Goal: Information Seeking & Learning: Check status

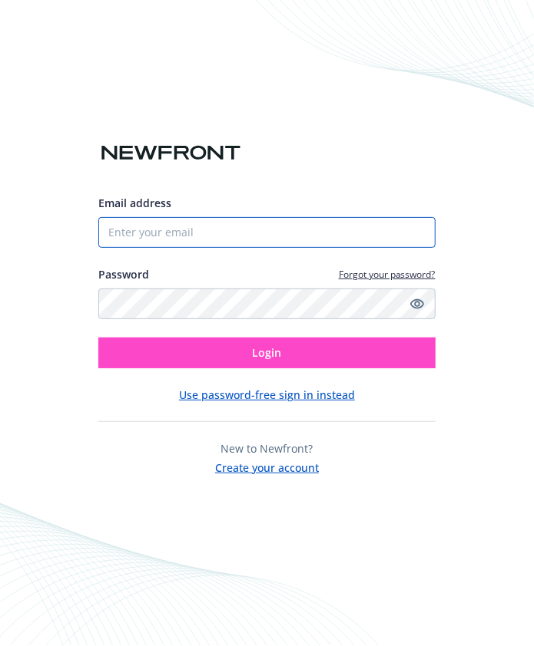
type input "[PERSON_NAME][EMAIL_ADDRESS][DOMAIN_NAME]"
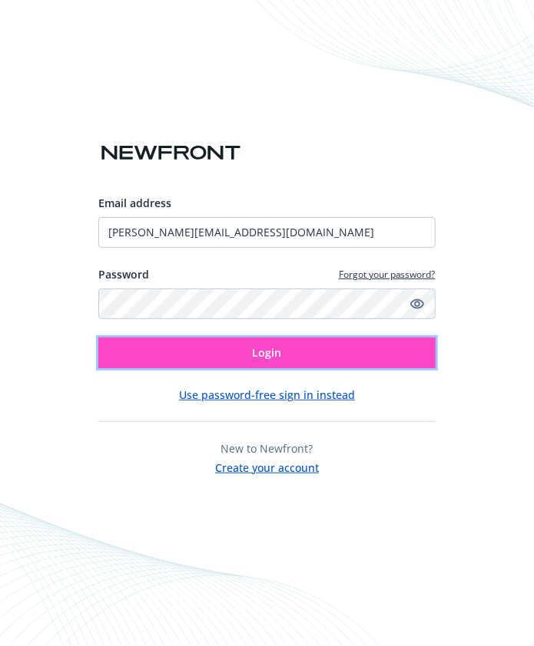
click at [271, 359] on span "Login" at bounding box center [267, 352] width 29 height 15
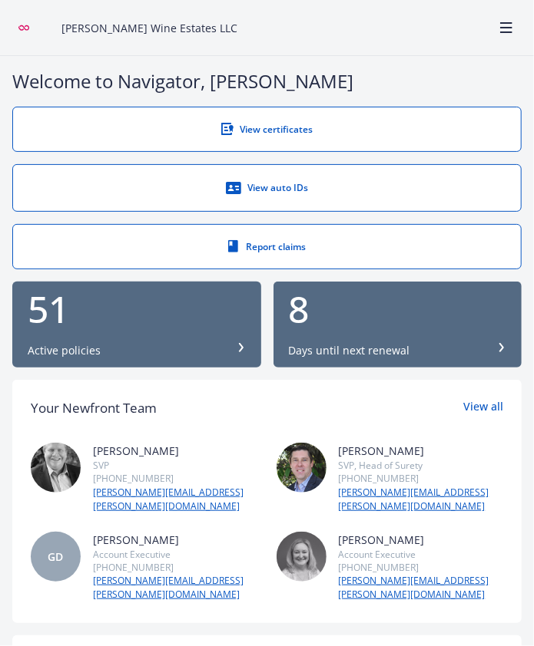
click at [186, 337] on div "51 Active policies" at bounding box center [137, 325] width 218 height 68
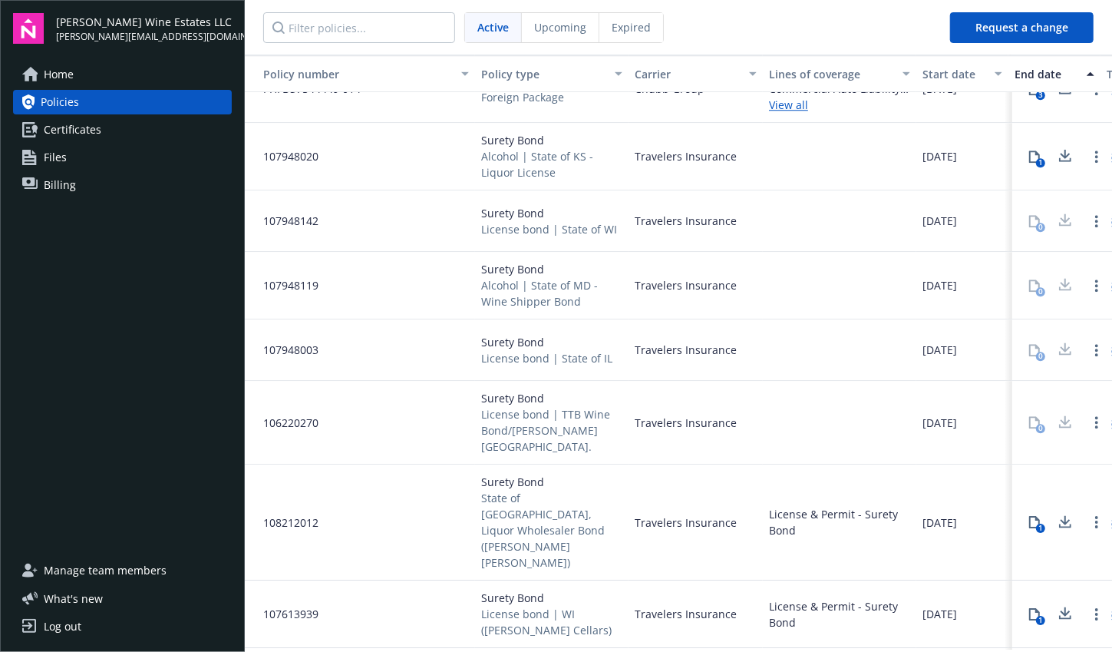
scroll to position [2512, 0]
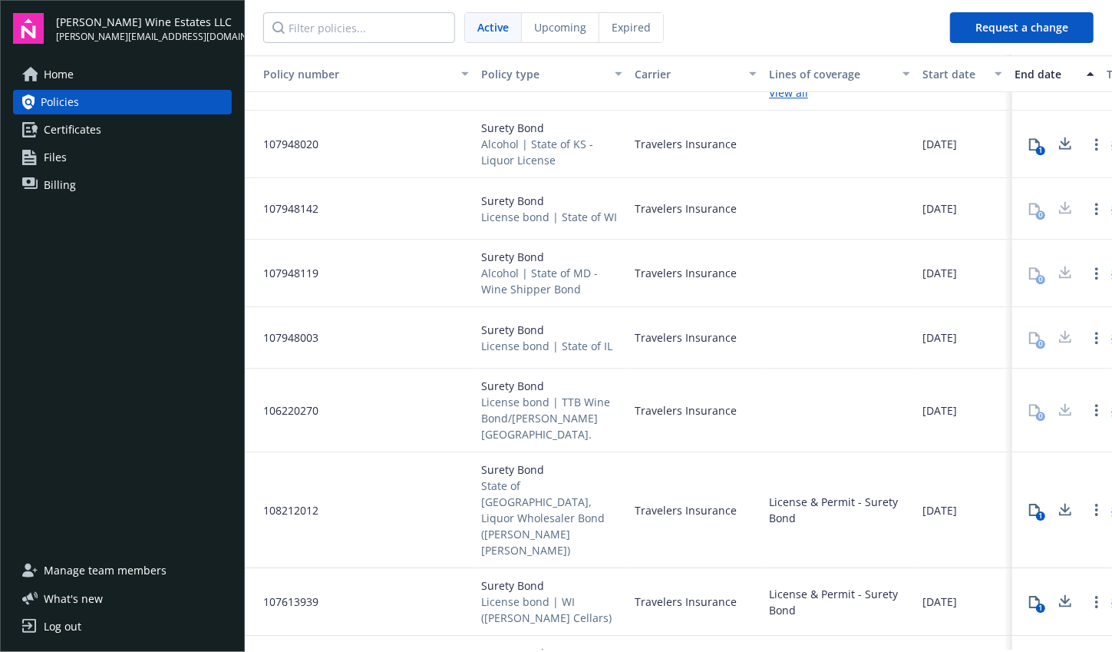
click at [533, 66] on div "Policy type" at bounding box center [543, 74] width 124 height 16
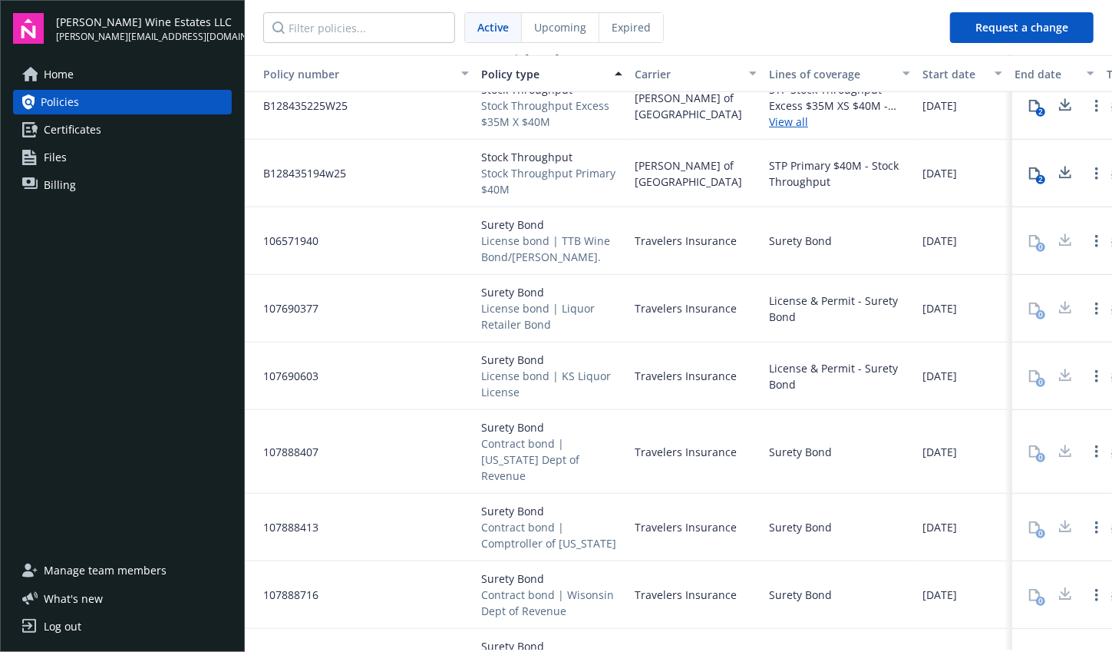
scroll to position [517, 0]
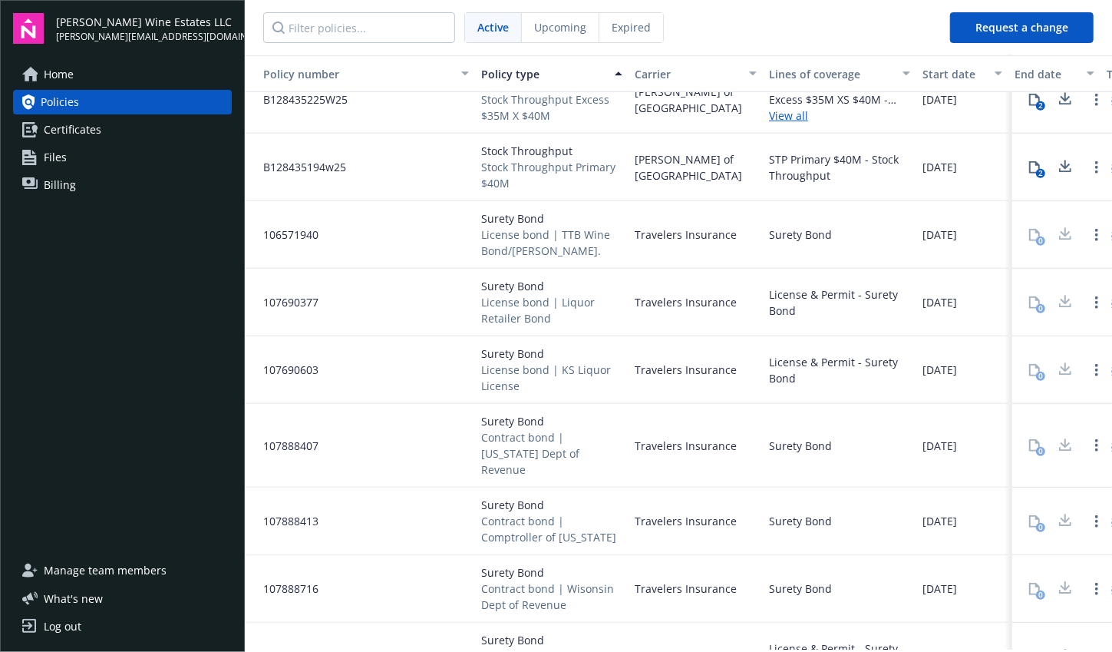
click at [533, 297] on div at bounding box center [1065, 302] width 31 height 31
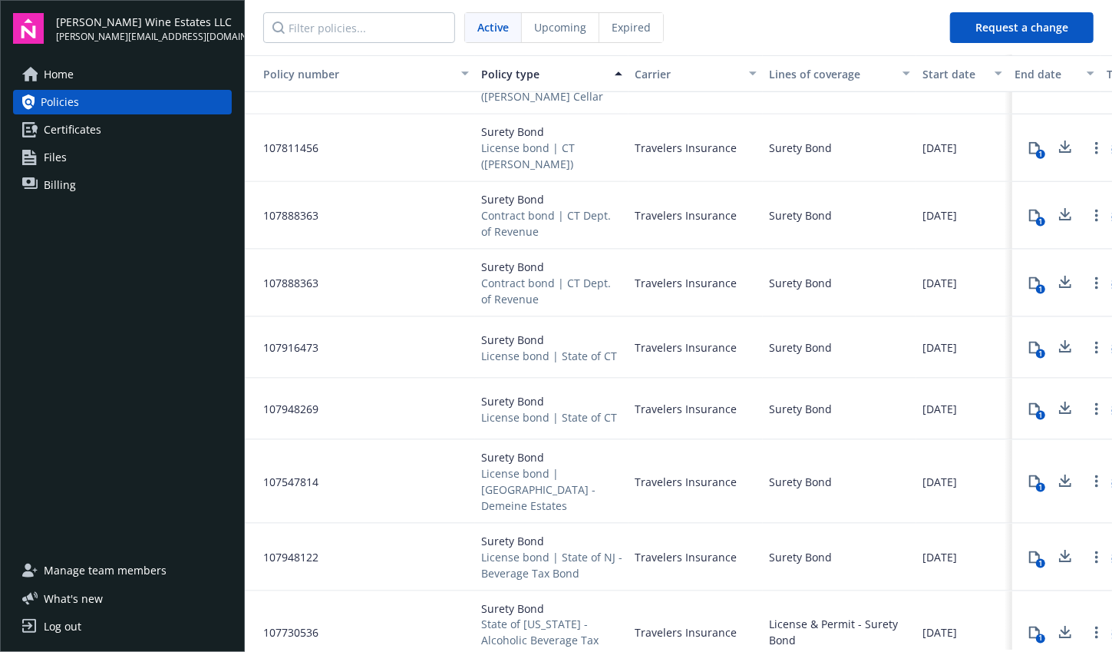
scroll to position [1099, 0]
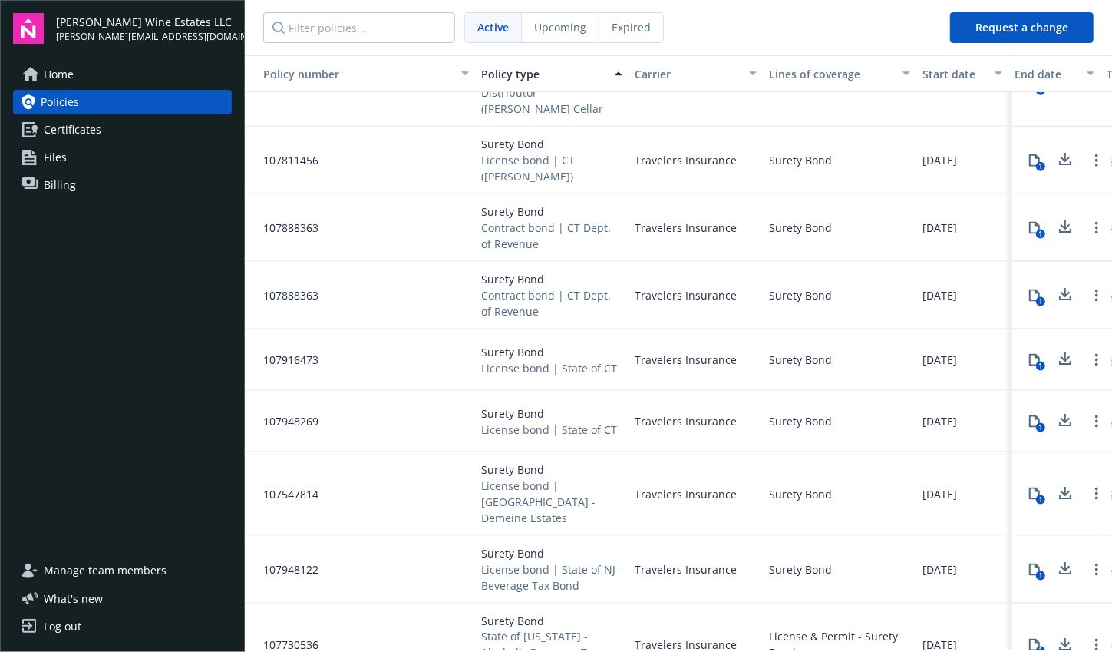
click at [533, 350] on icon at bounding box center [1065, 359] width 18 height 19
click at [533, 432] on div "Surety Bond" at bounding box center [840, 421] width 154 height 61
click at [533, 220] on icon at bounding box center [1066, 224] width 10 height 9
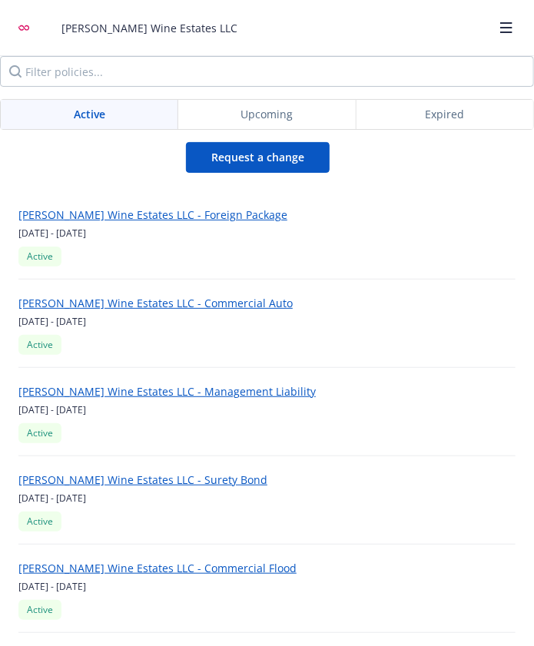
click at [398, 194] on div "[PERSON_NAME] Wine Estates LLC - Foreign Package [DATE] - [DATE] Active" at bounding box center [266, 235] width 497 height 88
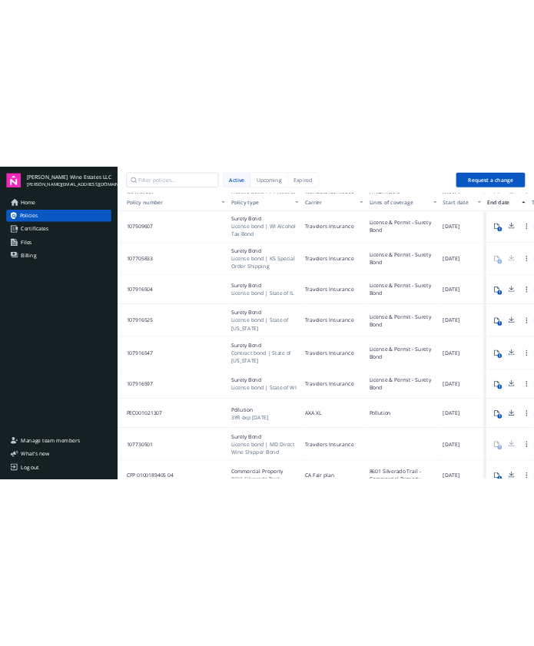
scroll to position [0, 0]
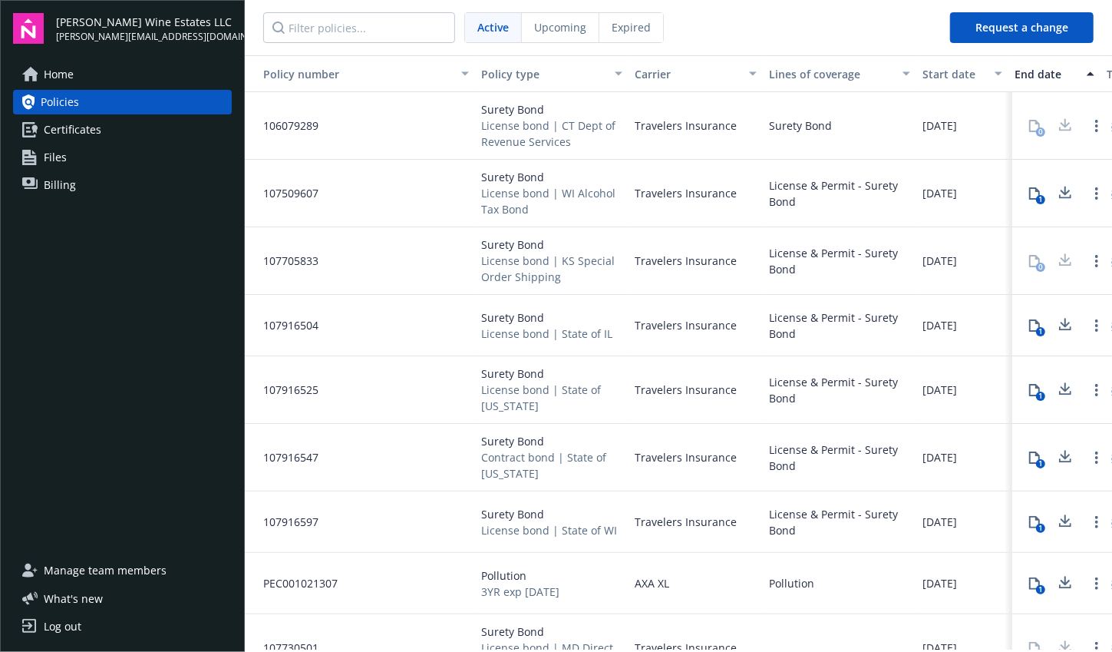
click at [533, 37] on div "Upcoming" at bounding box center [561, 27] width 78 height 29
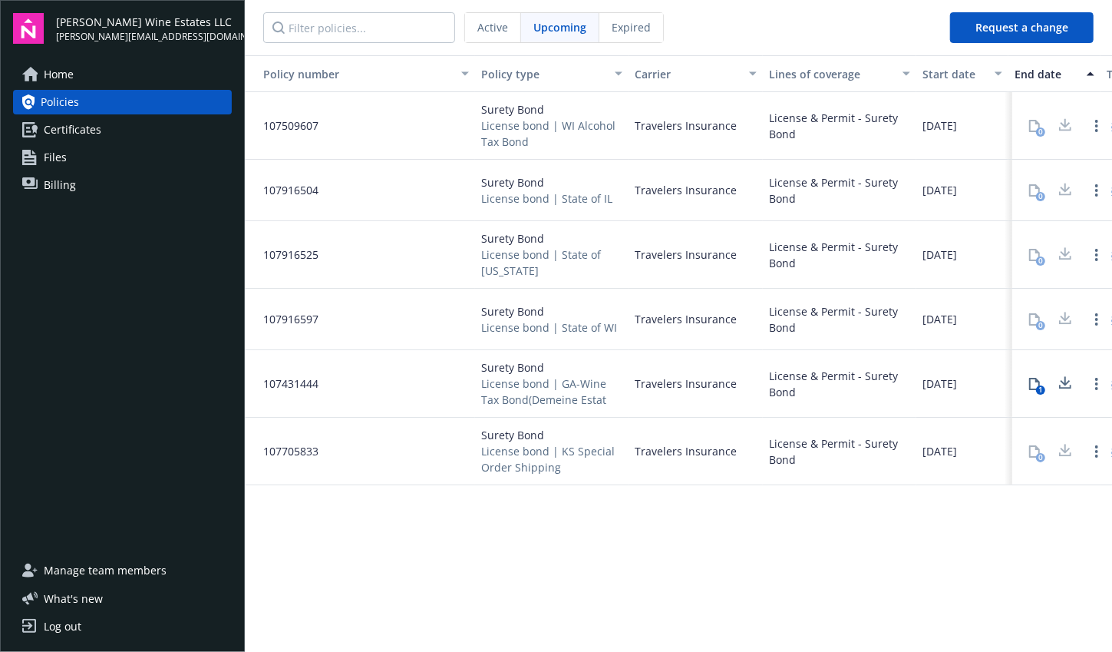
click at [533, 385] on icon at bounding box center [1065, 383] width 18 height 19
click at [533, 25] on nav "Active Upcoming Expired" at bounding box center [591, 27] width 693 height 55
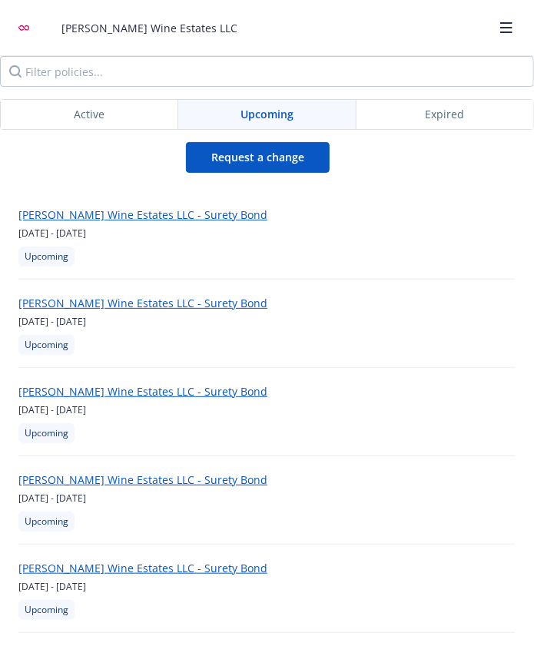
click at [131, 111] on div "Active" at bounding box center [89, 114] width 177 height 29
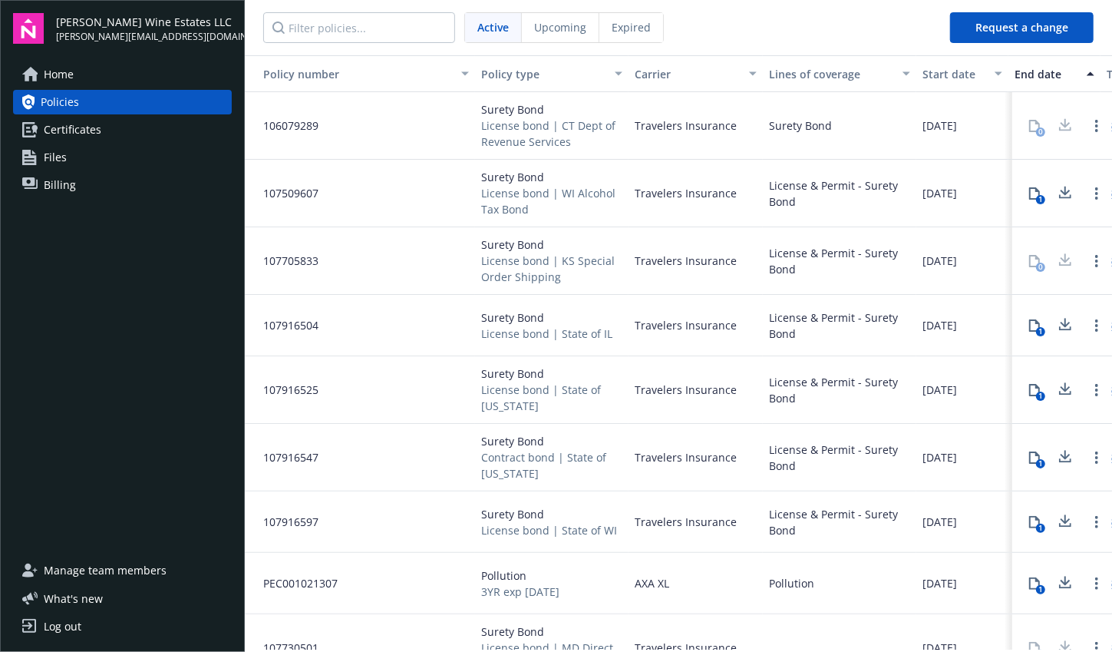
click at [533, 64] on button "Policy type" at bounding box center [552, 73] width 154 height 37
click at [527, 74] on div "Policy type" at bounding box center [543, 74] width 124 height 16
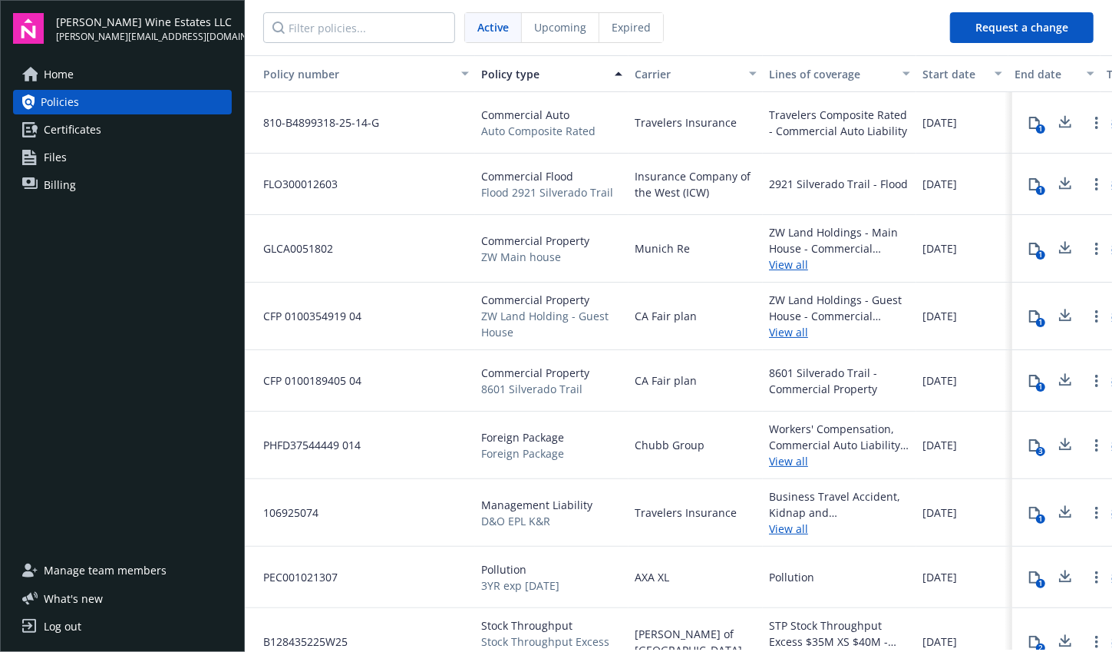
click at [527, 74] on div "Policy type" at bounding box center [543, 74] width 124 height 16
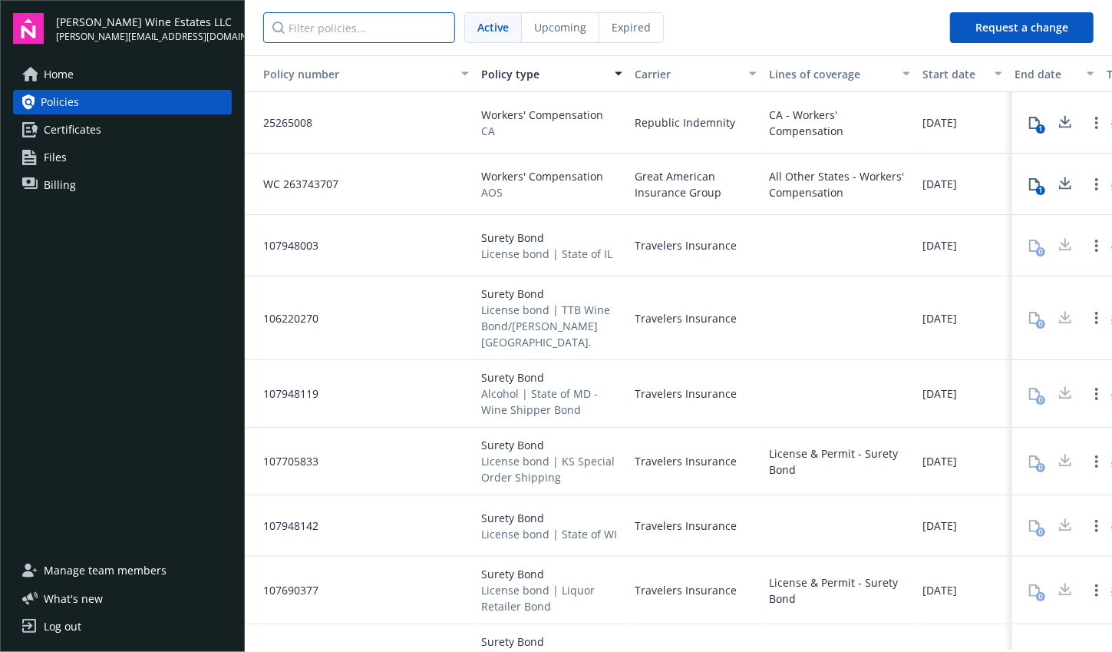
click at [339, 25] on input "Filter policies..." at bounding box center [359, 27] width 192 height 31
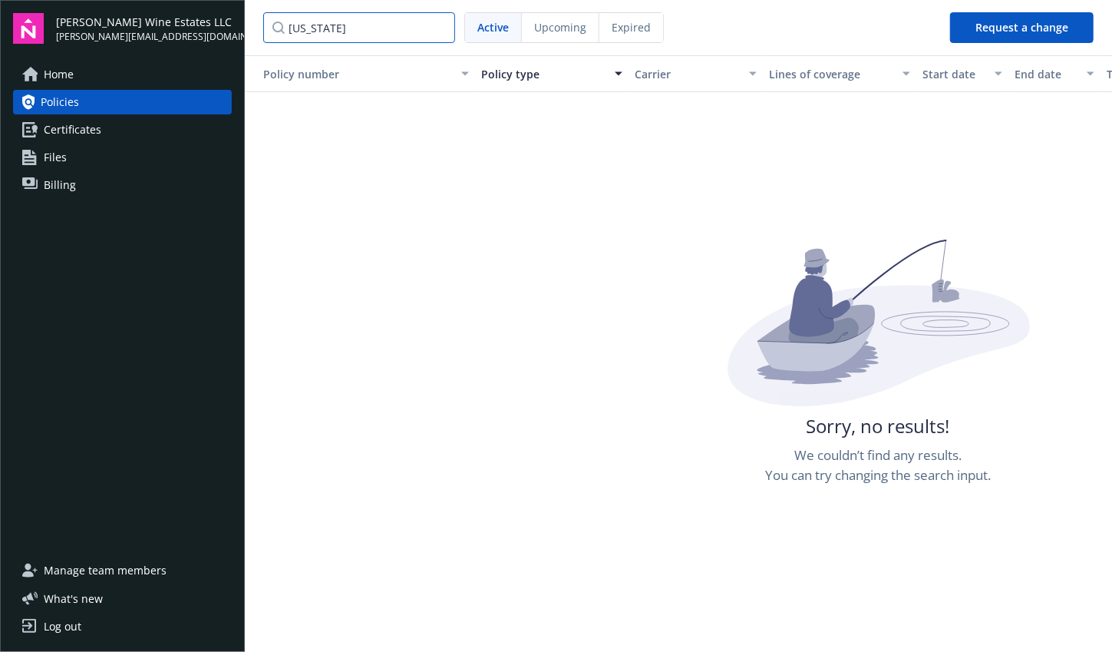
type input "[US_STATE]"
click at [441, 28] on input "[US_STATE]" at bounding box center [359, 27] width 192 height 31
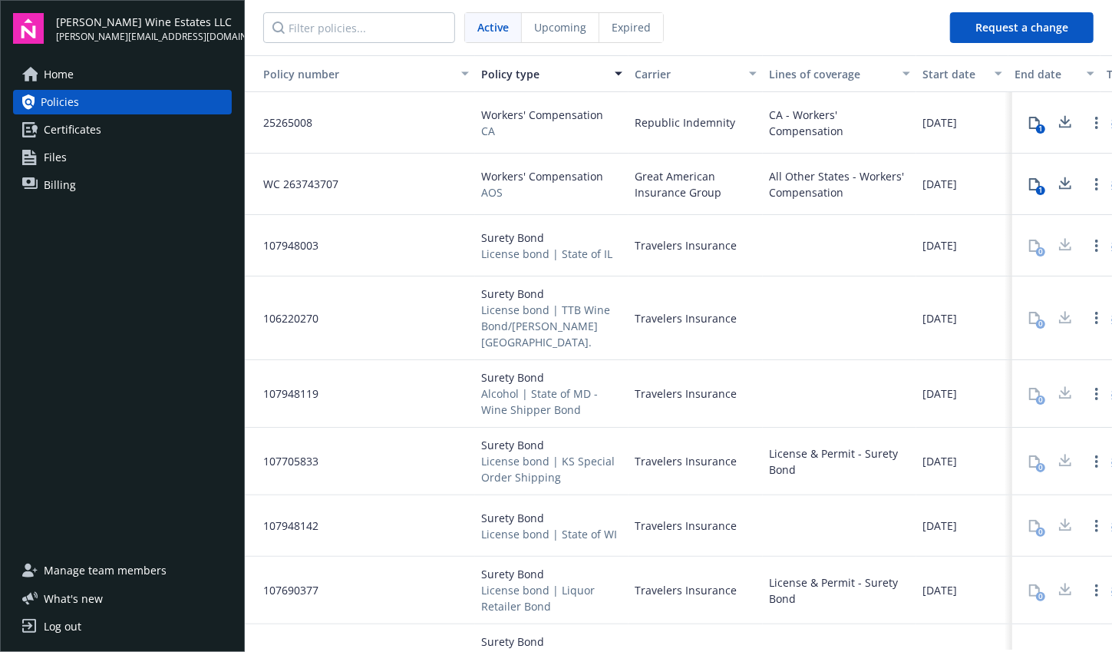
click at [533, 23] on span "Upcoming" at bounding box center [560, 27] width 52 height 16
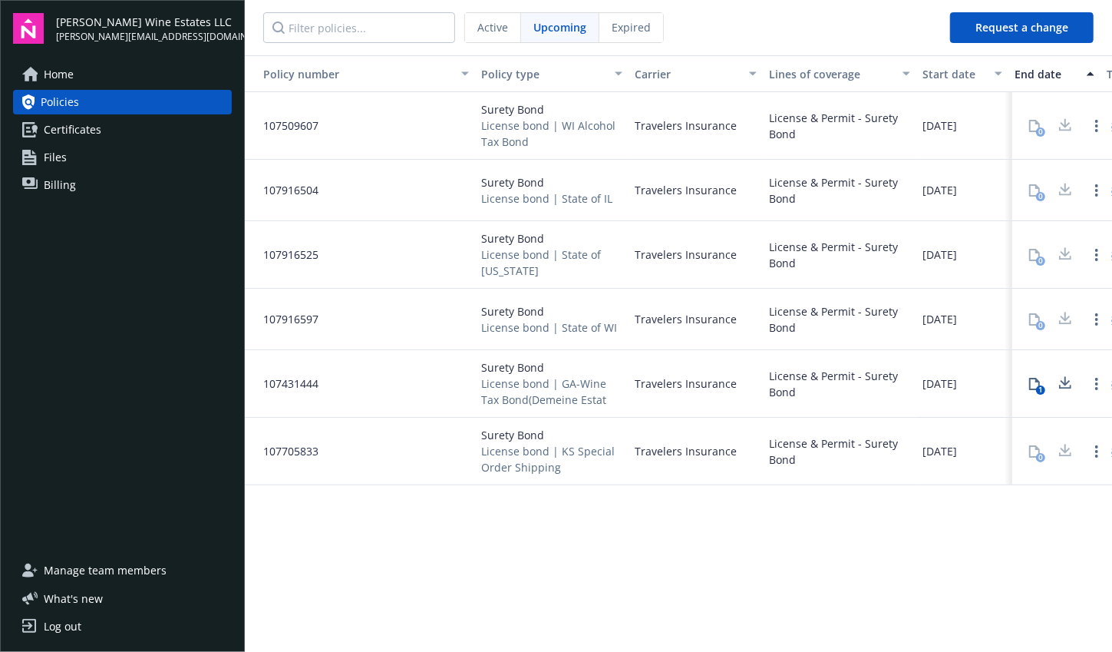
click at [533, 21] on span "Expired" at bounding box center [631, 27] width 39 height 16
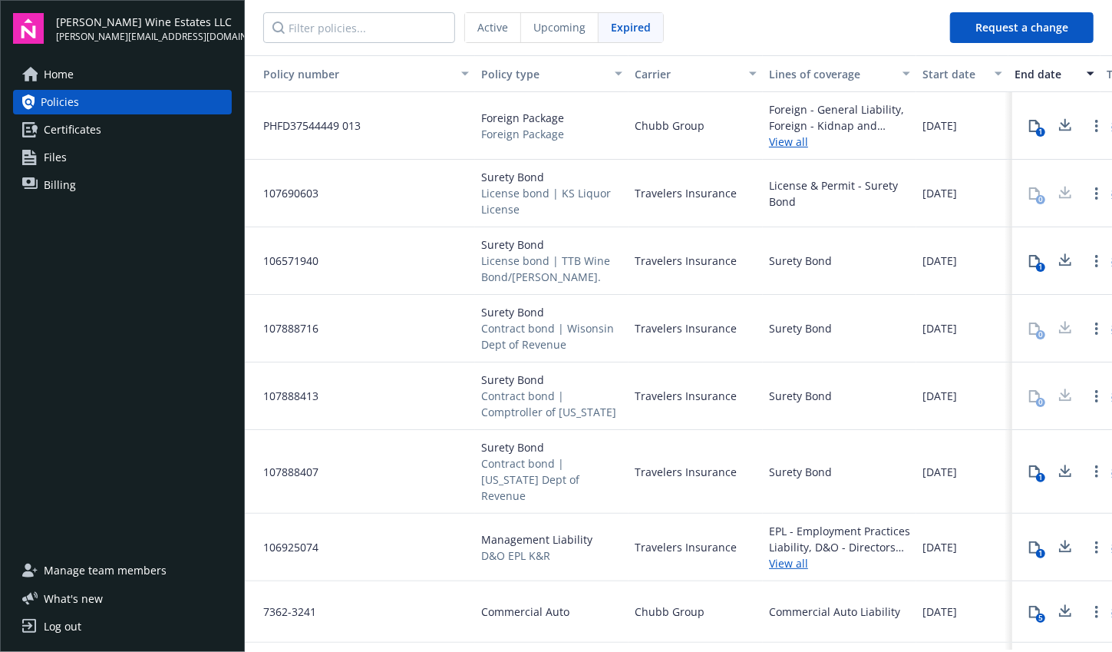
click at [491, 27] on span "Active" at bounding box center [492, 27] width 31 height 16
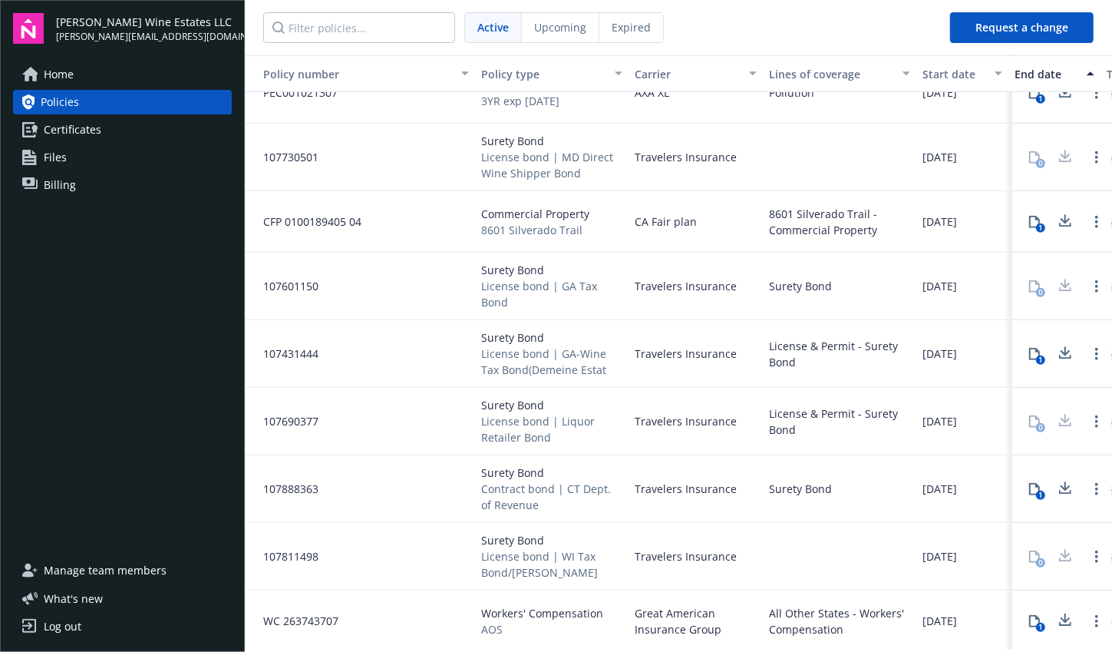
scroll to position [477, 0]
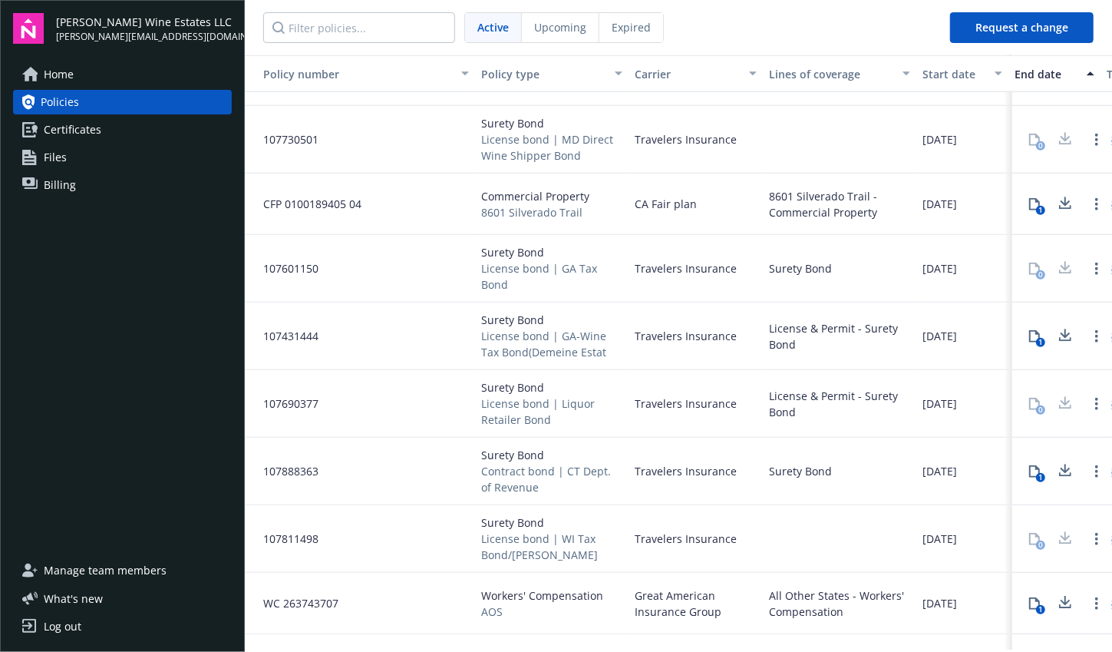
click at [533, 66] on div "Policy type" at bounding box center [543, 74] width 124 height 16
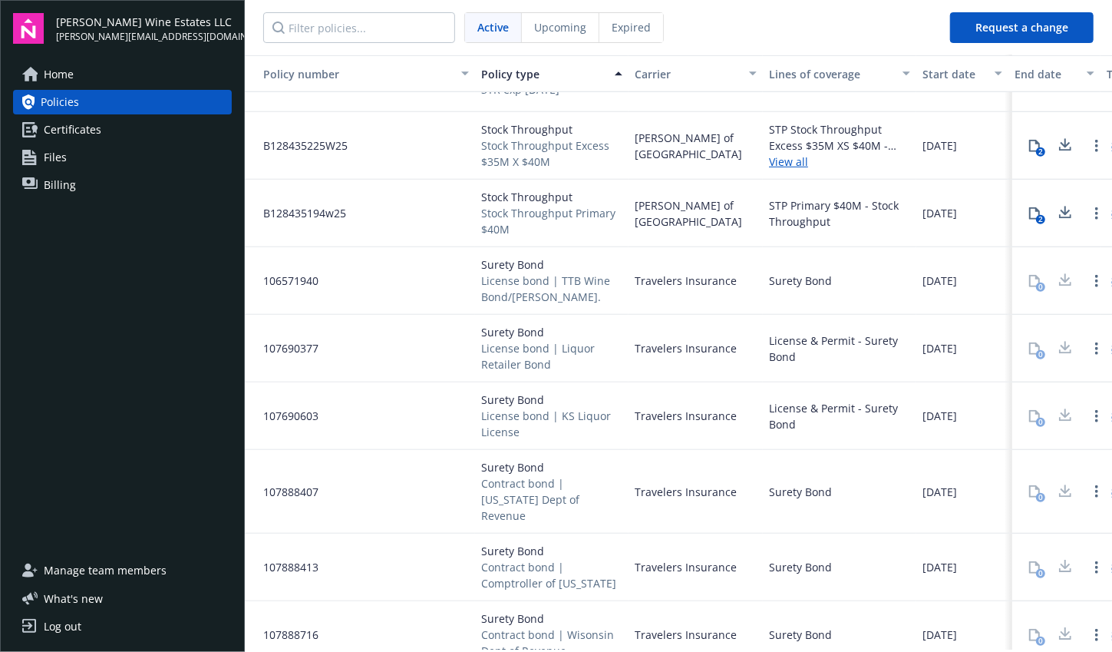
scroll to position [484, 0]
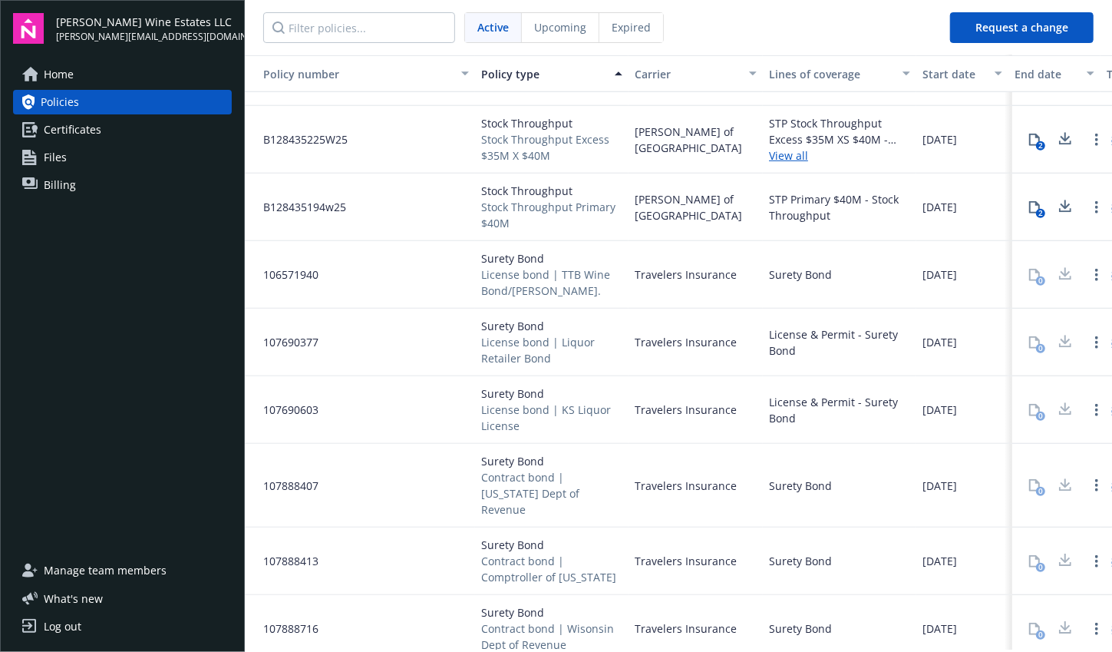
click at [533, 81] on div "Policy type" at bounding box center [543, 74] width 124 height 16
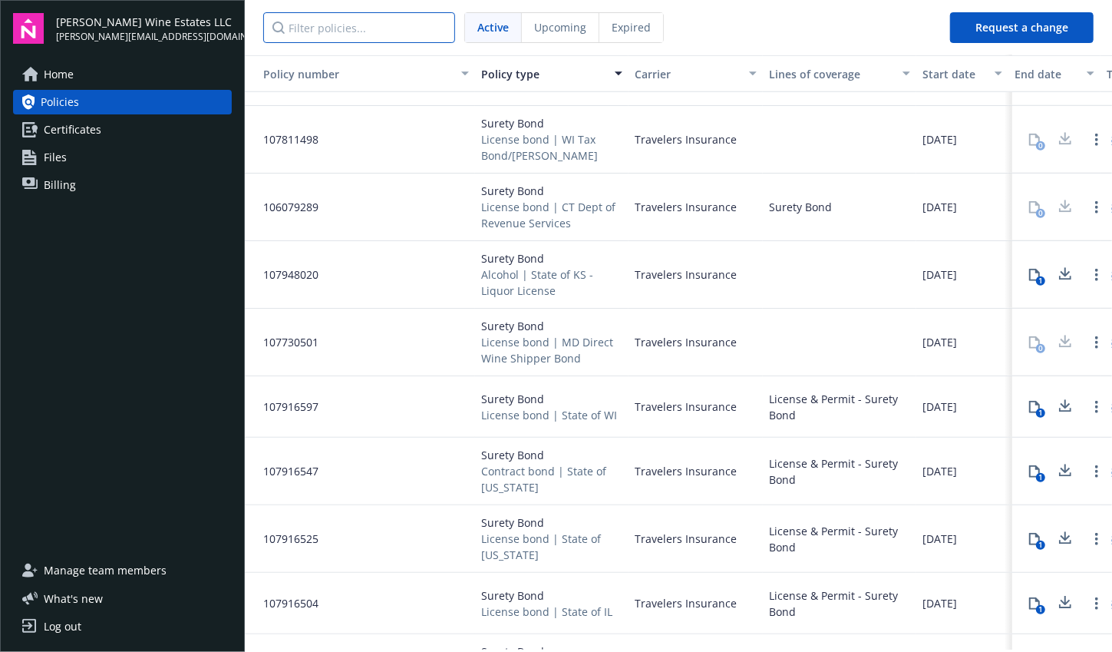
click at [420, 24] on input "Filter policies..." at bounding box center [359, 27] width 192 height 31
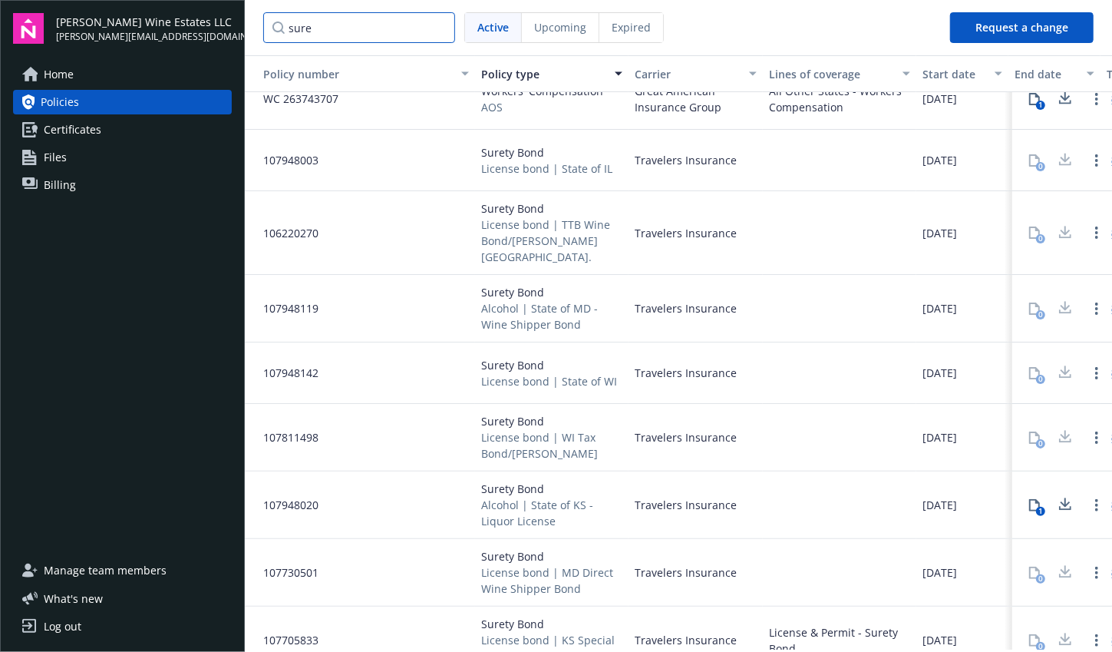
scroll to position [0, 0]
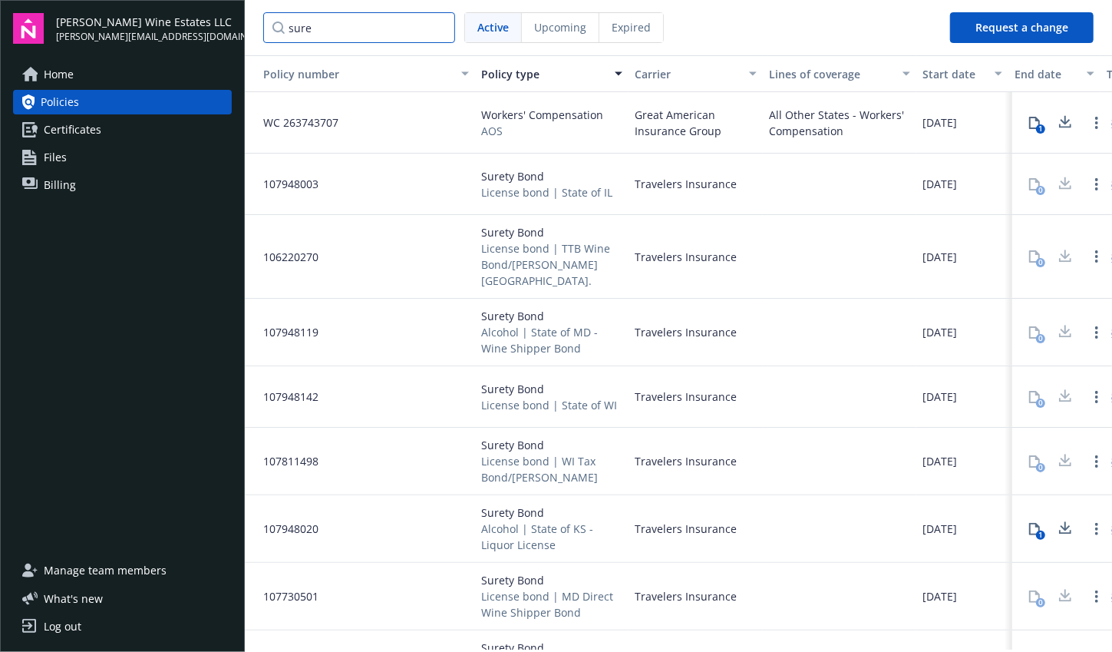
type input "sure"
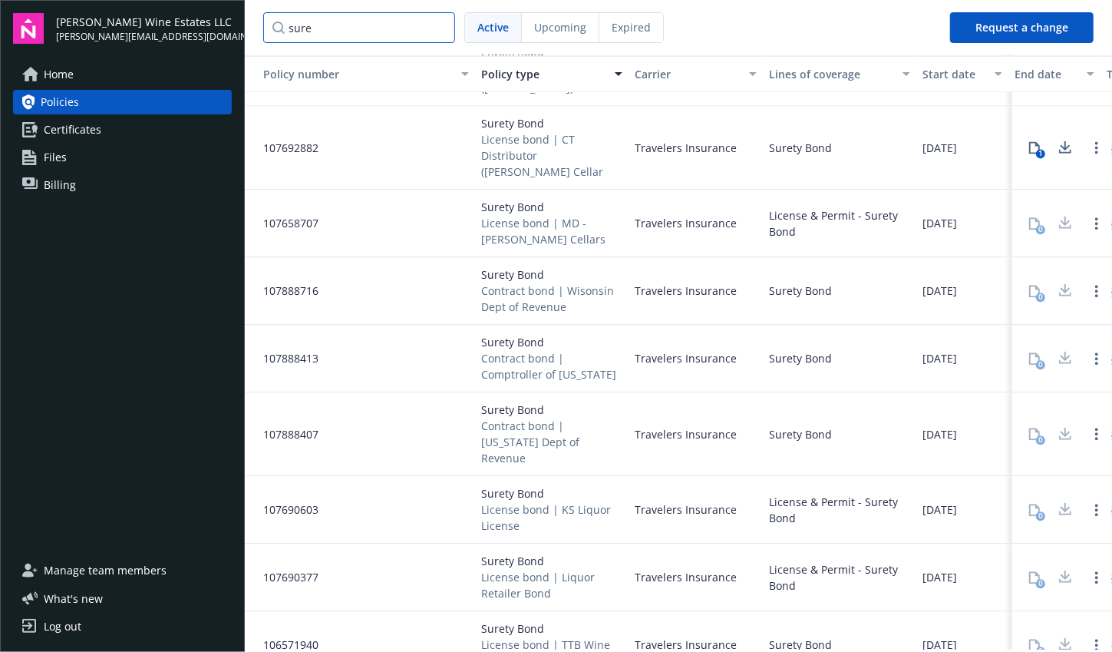
scroll to position [1964, 0]
click at [104, 68] on link "Home" at bounding box center [122, 74] width 219 height 25
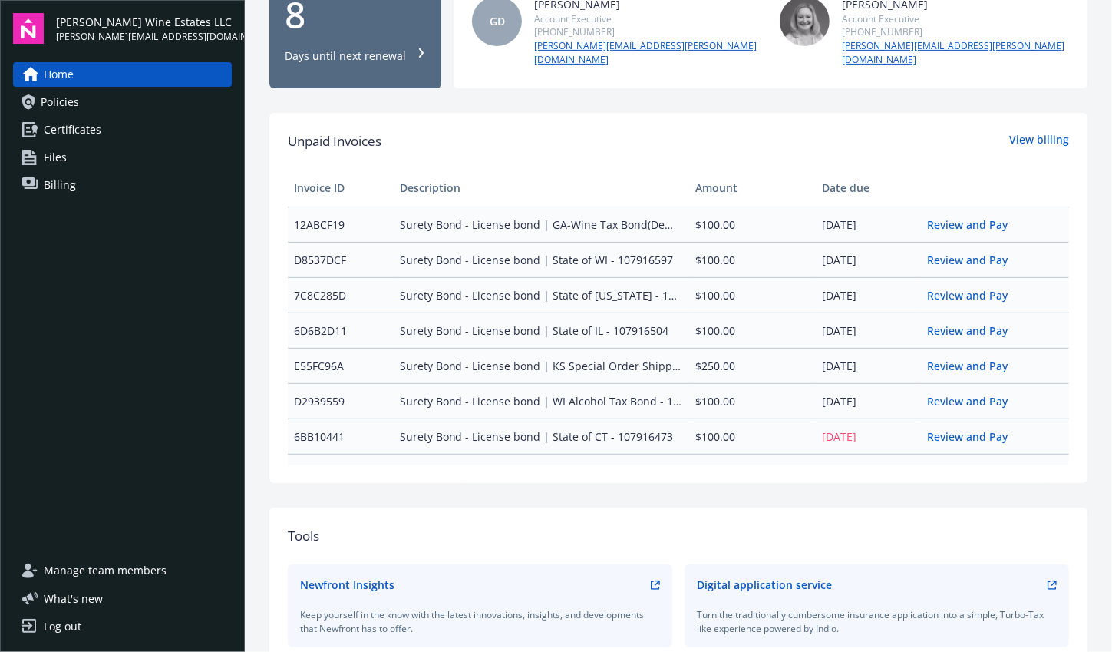
scroll to position [22, 0]
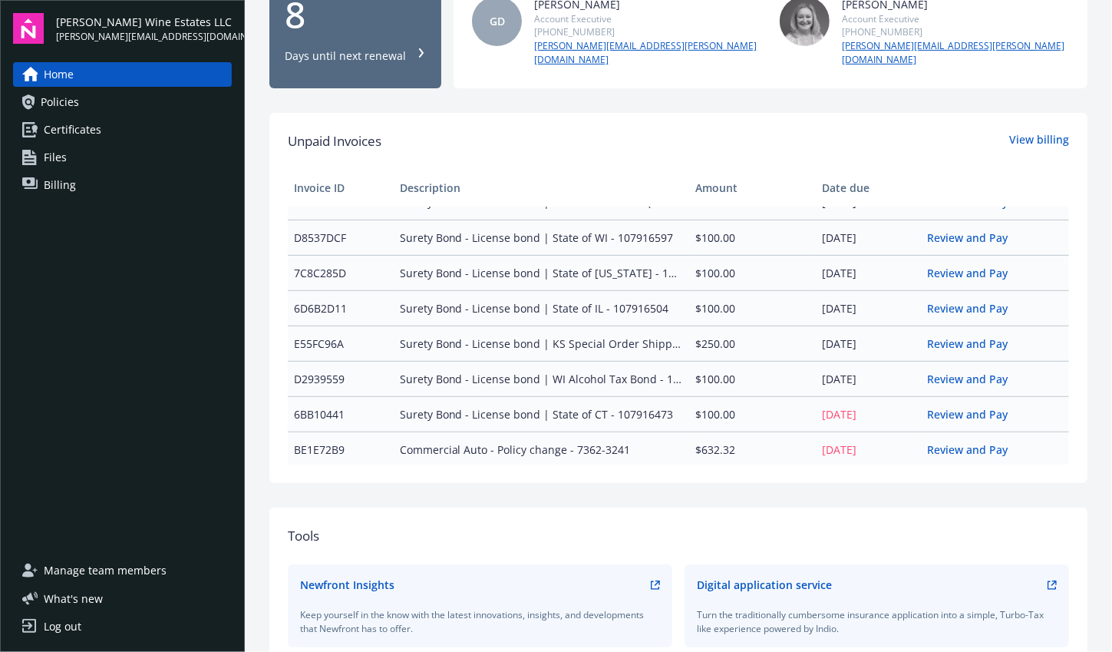
click at [152, 101] on link "Policies" at bounding box center [122, 102] width 219 height 25
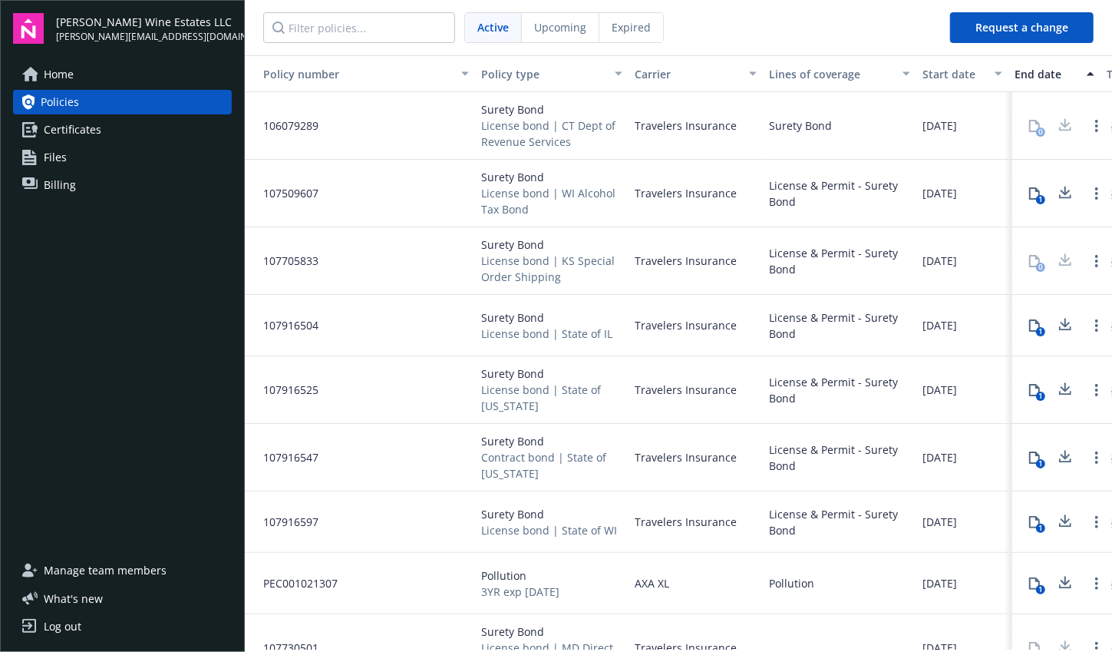
click at [157, 120] on link "Certificates" at bounding box center [122, 129] width 219 height 25
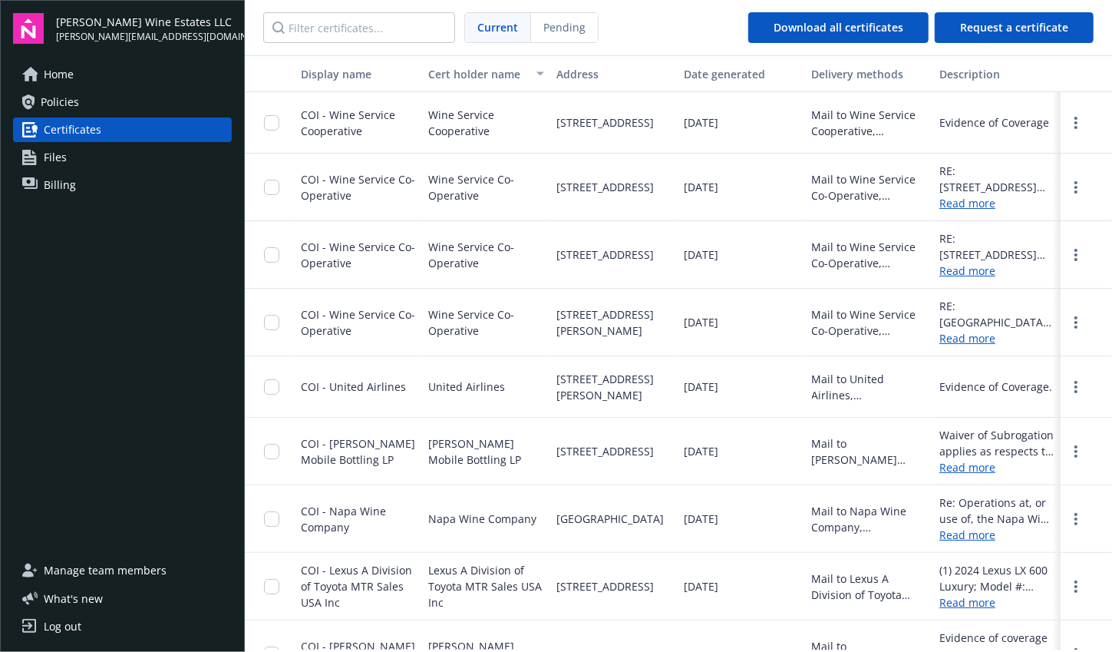
click at [114, 157] on link "Files" at bounding box center [122, 157] width 219 height 25
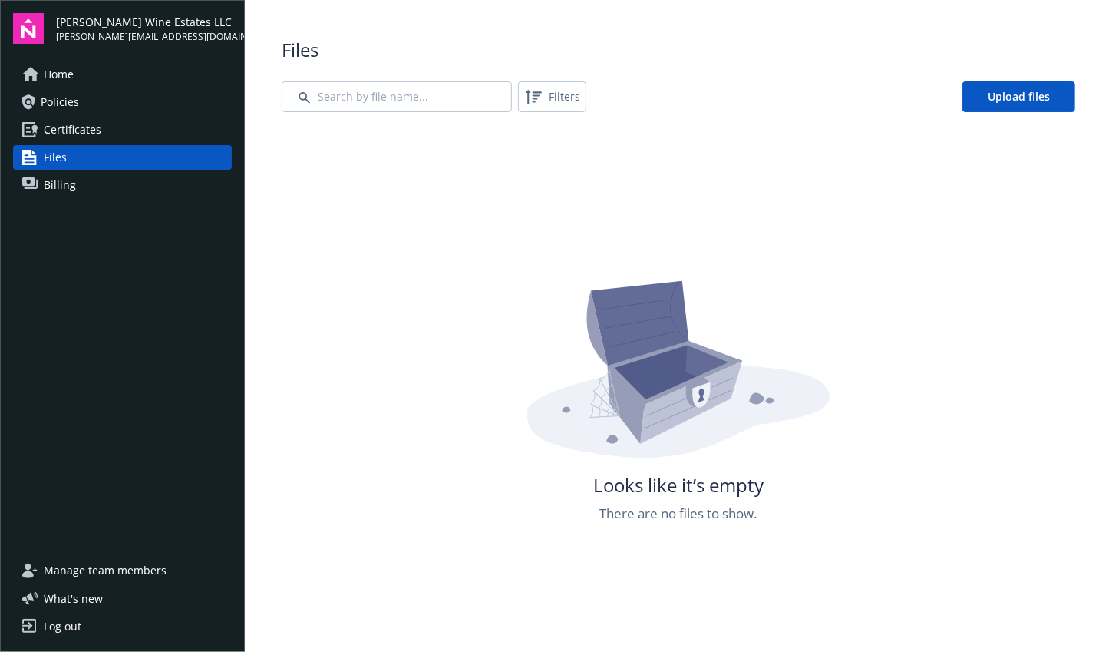
click at [116, 190] on link "Billing" at bounding box center [122, 185] width 219 height 25
